Goal: Transaction & Acquisition: Subscribe to service/newsletter

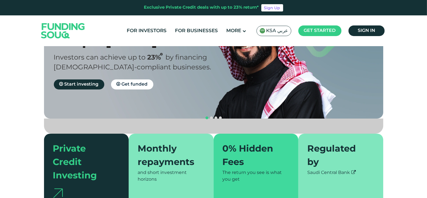
scroll to position [78, 0]
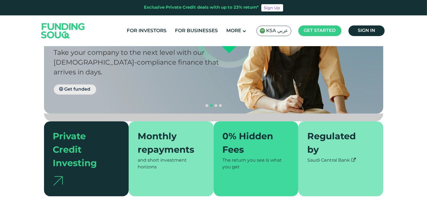
click at [75, 87] on span "Get funded" at bounding box center [77, 89] width 26 height 4
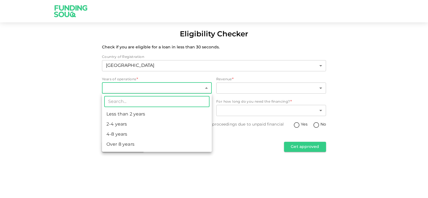
click at [108, 87] on body "Eligibility Checker Check if you are eligible for a loan in less than 30 second…" at bounding box center [214, 99] width 428 height 198
click at [108, 87] on div at bounding box center [214, 99] width 428 height 198
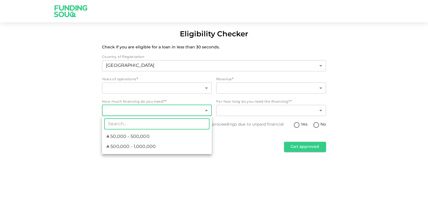
click at [122, 109] on body "Eligibility Checker Check if you are eligible for a loan in less than 30 second…" at bounding box center [214, 99] width 428 height 198
click at [122, 109] on div at bounding box center [214, 99] width 428 height 198
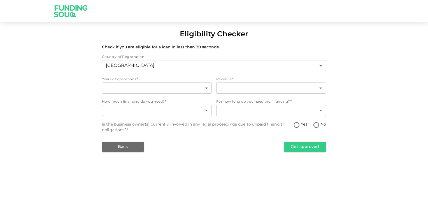
click at [125, 141] on div "Country of Registration Saudi Arabia 2 ​ Years of operations * ​ ​ Revenue * ​ …" at bounding box center [214, 103] width 224 height 97
click at [73, 7] on img at bounding box center [71, 11] width 42 height 22
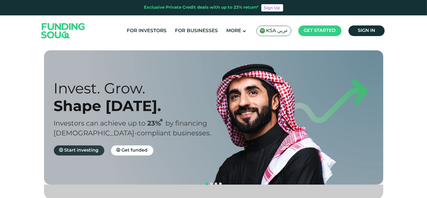
click at [80, 150] on span "Start investing" at bounding box center [81, 150] width 34 height 4
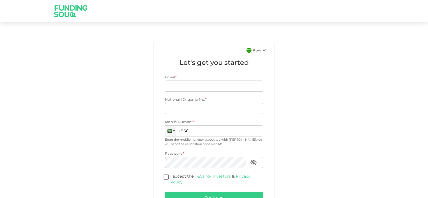
click at [78, 84] on div "KSA Let's get you started Email * Email Email National ID/Iqama No. * National …" at bounding box center [213, 132] width 319 height 189
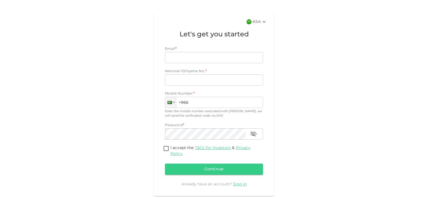
scroll to position [38, 0]
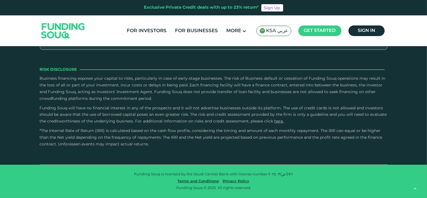
scroll to position [829, 0]
type tc-range-slider "4"
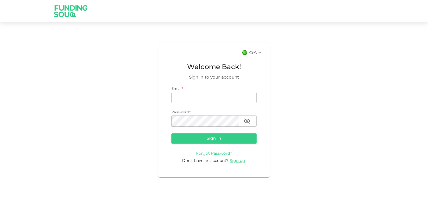
click at [69, 7] on img at bounding box center [71, 11] width 42 height 22
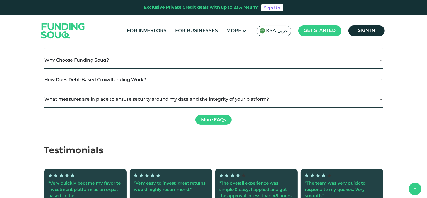
scroll to position [616, 0]
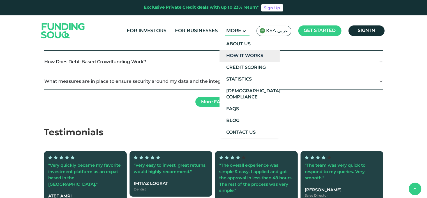
click at [238, 59] on link "How It Works" at bounding box center [249, 56] width 60 height 12
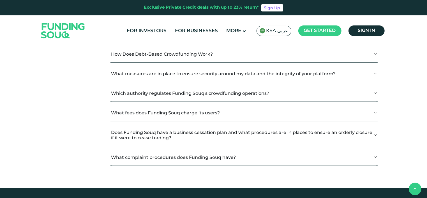
scroll to position [627, 0]
click at [366, 31] on span "Sign in" at bounding box center [365, 31] width 17 height 4
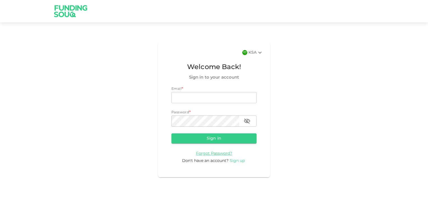
click at [233, 162] on span "Sign up" at bounding box center [237, 161] width 15 height 4
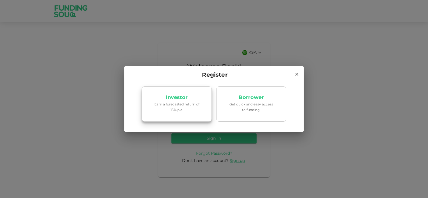
click at [198, 112] on p "Earn a forecasted return of 15% p.a." at bounding box center [177, 107] width 48 height 11
